Goal: Task Accomplishment & Management: Manage account settings

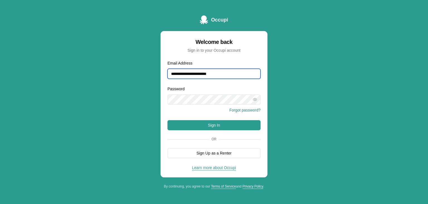
click at [219, 71] on input "**********" at bounding box center [214, 74] width 93 height 10
type input "**********"
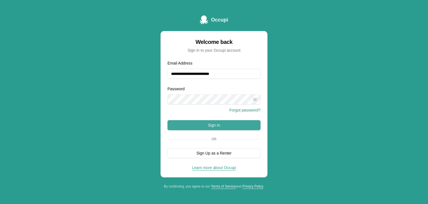
click at [224, 128] on button "Sign In" at bounding box center [214, 125] width 93 height 10
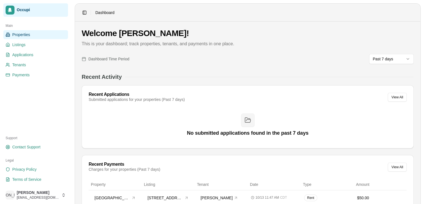
click at [22, 36] on span "Properties" at bounding box center [21, 35] width 18 height 6
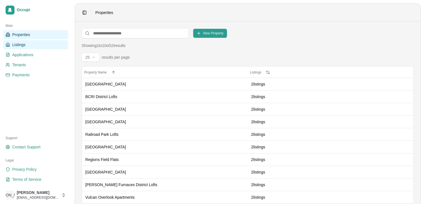
click at [26, 46] on link "Listings" at bounding box center [35, 44] width 65 height 9
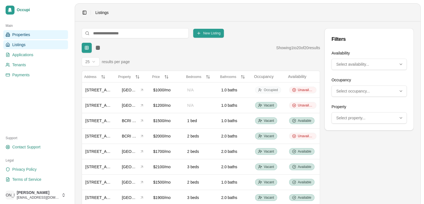
click at [29, 35] on span "Properties" at bounding box center [21, 35] width 18 height 6
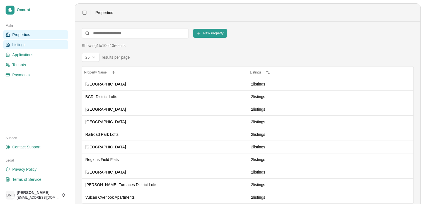
click at [33, 48] on link "Listings" at bounding box center [35, 44] width 65 height 9
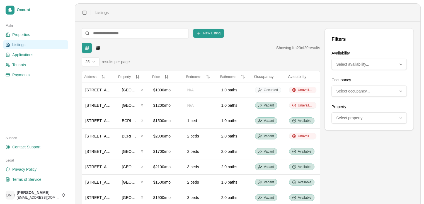
click at [32, 43] on link "Listings" at bounding box center [35, 44] width 65 height 9
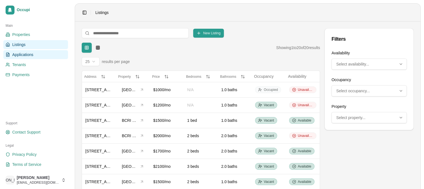
click at [49, 56] on link "Applications" at bounding box center [35, 54] width 65 height 9
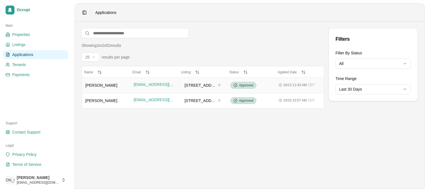
click at [103, 85] on span "Lester Nieves" at bounding box center [101, 85] width 32 height 4
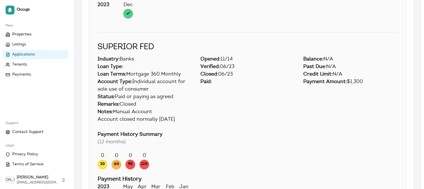
scroll to position [1689, 0]
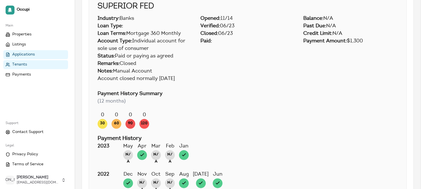
click at [37, 64] on link "Tenants" at bounding box center [35, 64] width 65 height 9
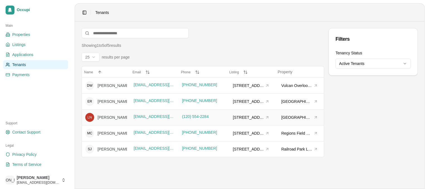
click at [116, 115] on div "Lester Nieves" at bounding box center [130, 118] width 65 height 6
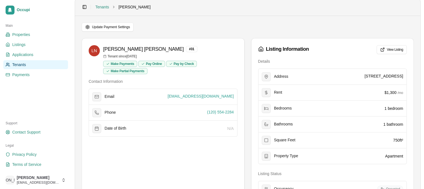
scroll to position [2, 0]
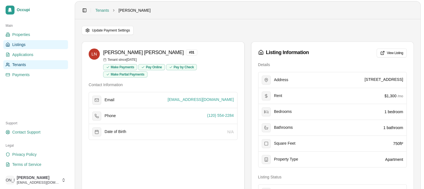
click at [37, 42] on link "Listings" at bounding box center [35, 44] width 65 height 9
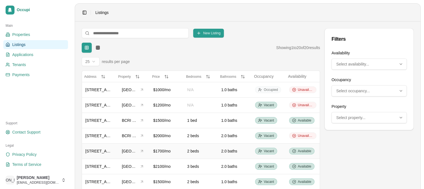
click at [100, 149] on span "400 Graymont Ave W, Unit 502" at bounding box center [104, 151] width 38 height 4
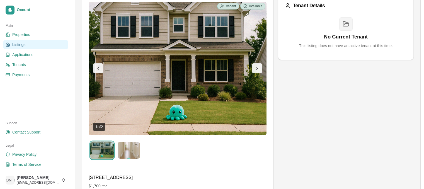
scroll to position [57, 0]
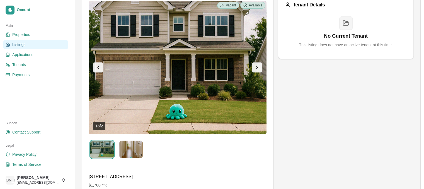
click at [134, 148] on img at bounding box center [130, 150] width 23 height 18
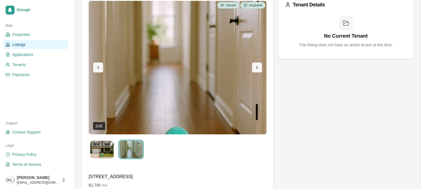
click at [108, 150] on img at bounding box center [101, 150] width 23 height 18
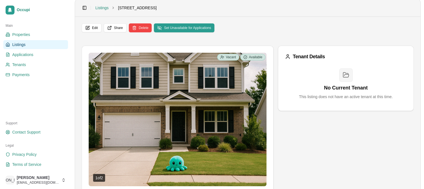
scroll to position [5, 0]
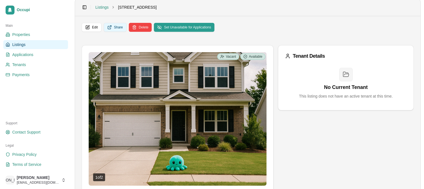
click at [120, 28] on button "Share" at bounding box center [115, 27] width 23 height 9
click at [41, 73] on link "Payments" at bounding box center [35, 74] width 65 height 9
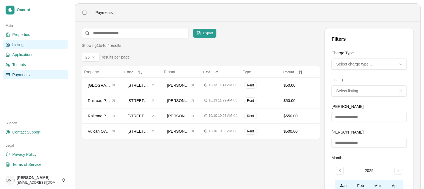
click at [17, 45] on span "Listings" at bounding box center [18, 45] width 13 height 6
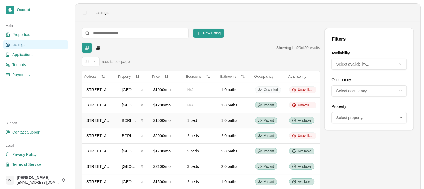
click at [94, 119] on span "520 16th St N, Unit 303" at bounding box center [104, 120] width 38 height 4
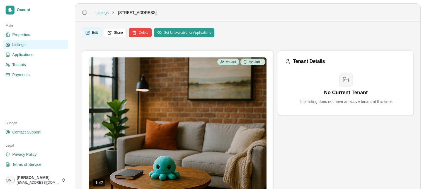
click at [95, 34] on button "Edit" at bounding box center [92, 32] width 20 height 9
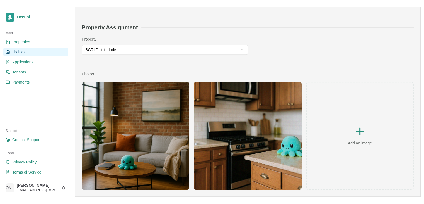
scroll to position [261, 0]
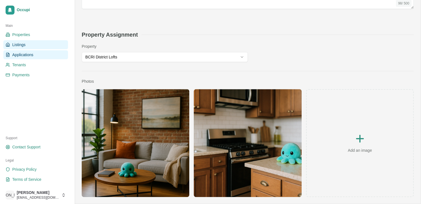
click at [43, 51] on link "Applications" at bounding box center [35, 54] width 65 height 9
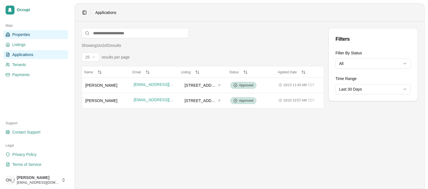
click at [36, 37] on link "Properties" at bounding box center [35, 34] width 65 height 9
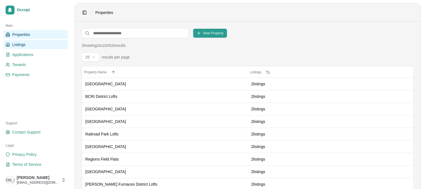
click at [35, 44] on link "Listings" at bounding box center [35, 44] width 65 height 9
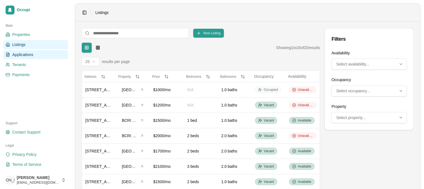
click at [30, 53] on span "Applications" at bounding box center [22, 55] width 21 height 6
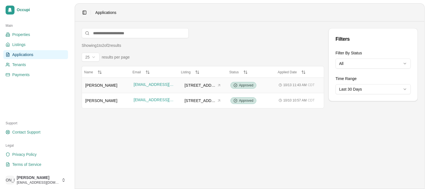
click at [99, 83] on span "Lester Nieves" at bounding box center [101, 85] width 32 height 4
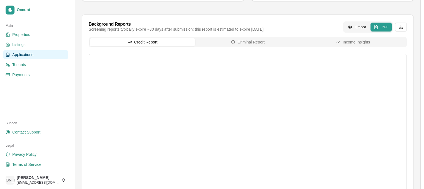
scroll to position [220, 0]
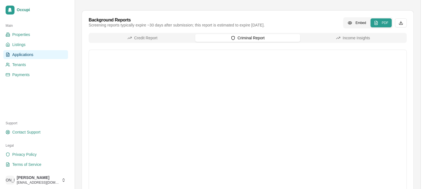
click at [235, 42] on button "Criminal Report" at bounding box center [247, 38] width 105 height 8
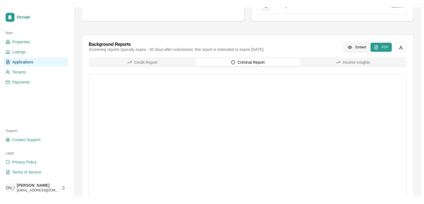
scroll to position [193, 0]
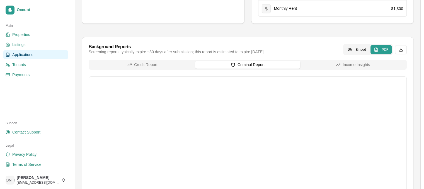
click at [150, 68] on button "Credit Report" at bounding box center [142, 65] width 105 height 8
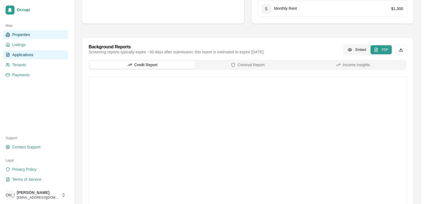
click at [35, 31] on link "Properties" at bounding box center [35, 34] width 65 height 9
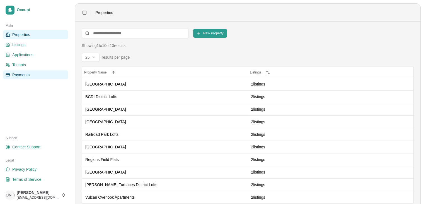
click at [28, 71] on link "Payments" at bounding box center [35, 74] width 65 height 9
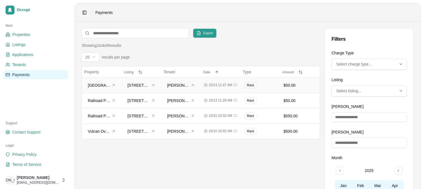
click at [288, 85] on div "$50.00" at bounding box center [300, 86] width 33 height 6
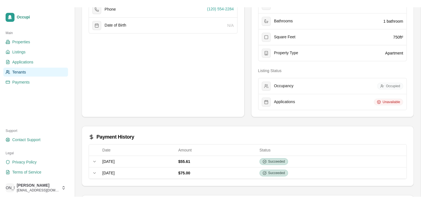
scroll to position [118, 0]
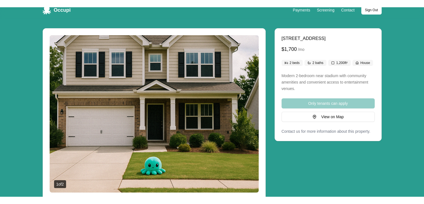
scroll to position [6, 0]
